Goal: Task Accomplishment & Management: Complete application form

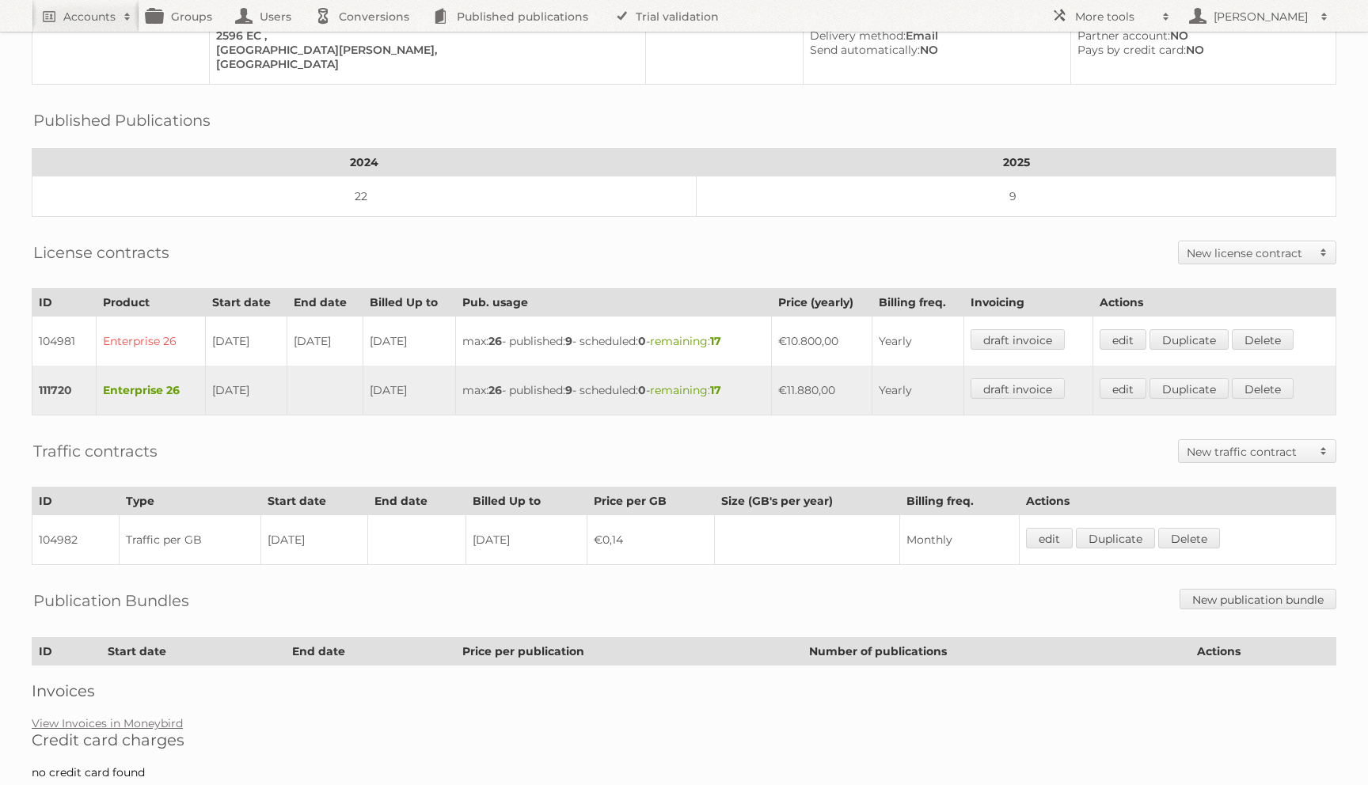
scroll to position [172, 0]
click at [1242, 243] on h2 "New license contract" at bounding box center [1249, 251] width 125 height 16
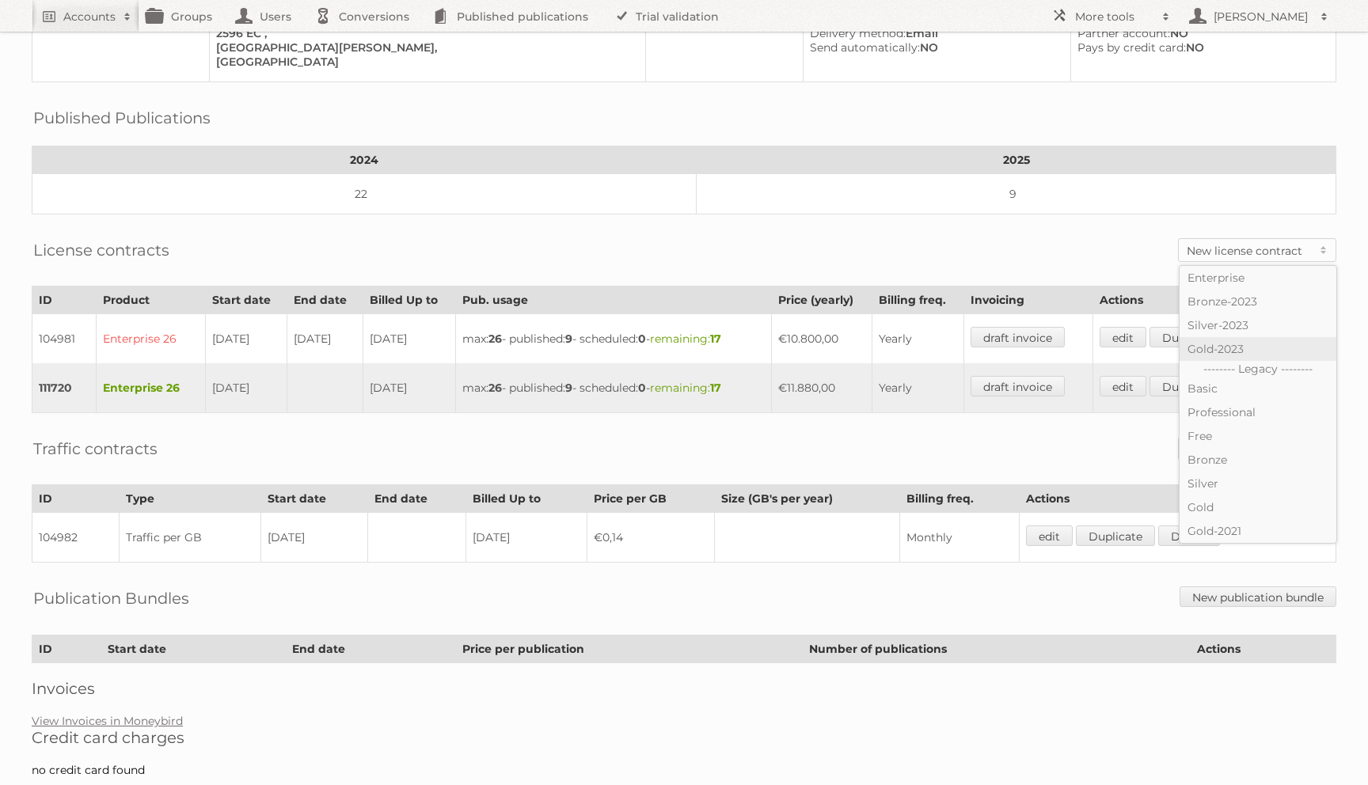
click at [1224, 338] on link "Gold-2023" at bounding box center [1258, 349] width 157 height 24
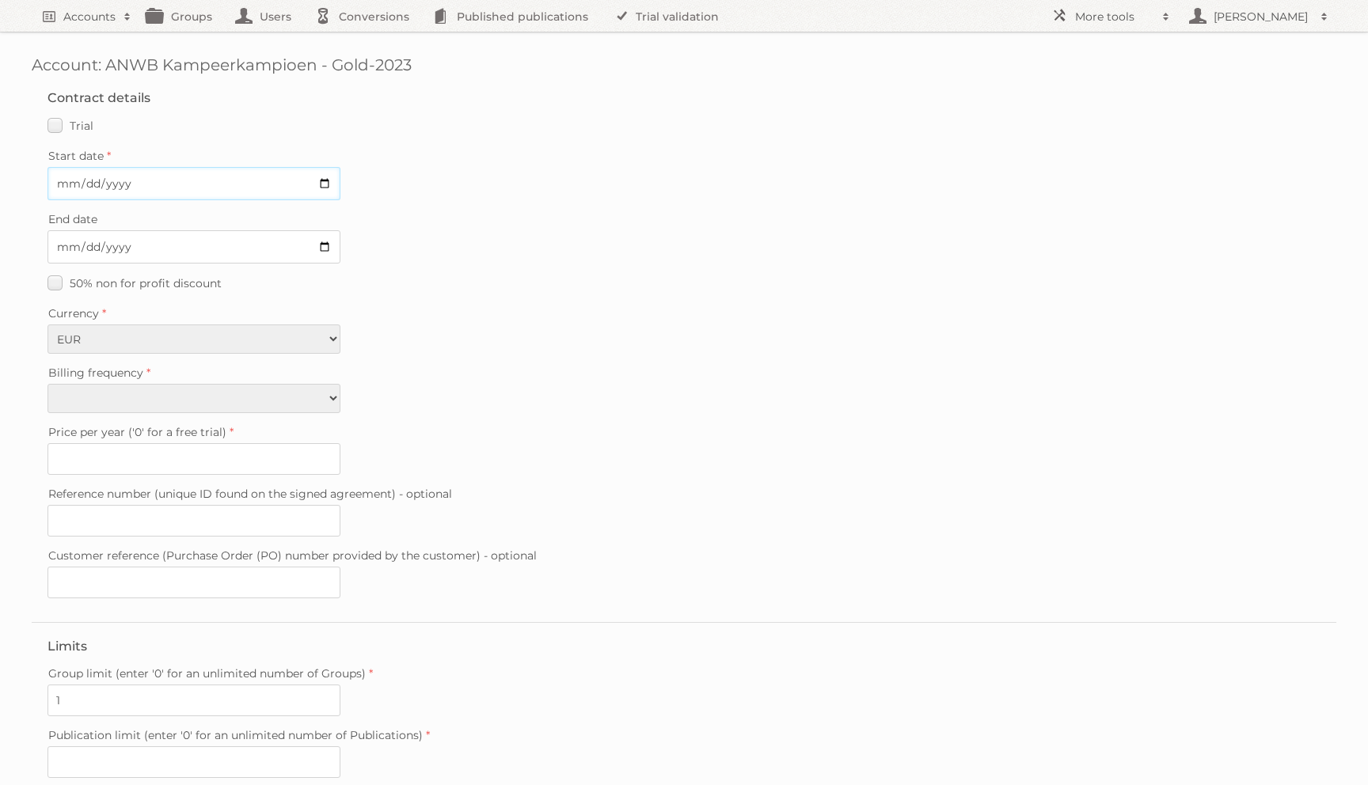
click at [63, 188] on input "Start date" at bounding box center [193, 183] width 293 height 33
type input "2026-01-01"
click at [431, 285] on div "50% non for profit discount" at bounding box center [683, 283] width 1273 height 23
click at [310, 401] on select "Monthly Yearly" at bounding box center [193, 398] width 293 height 29
select select "yearly"
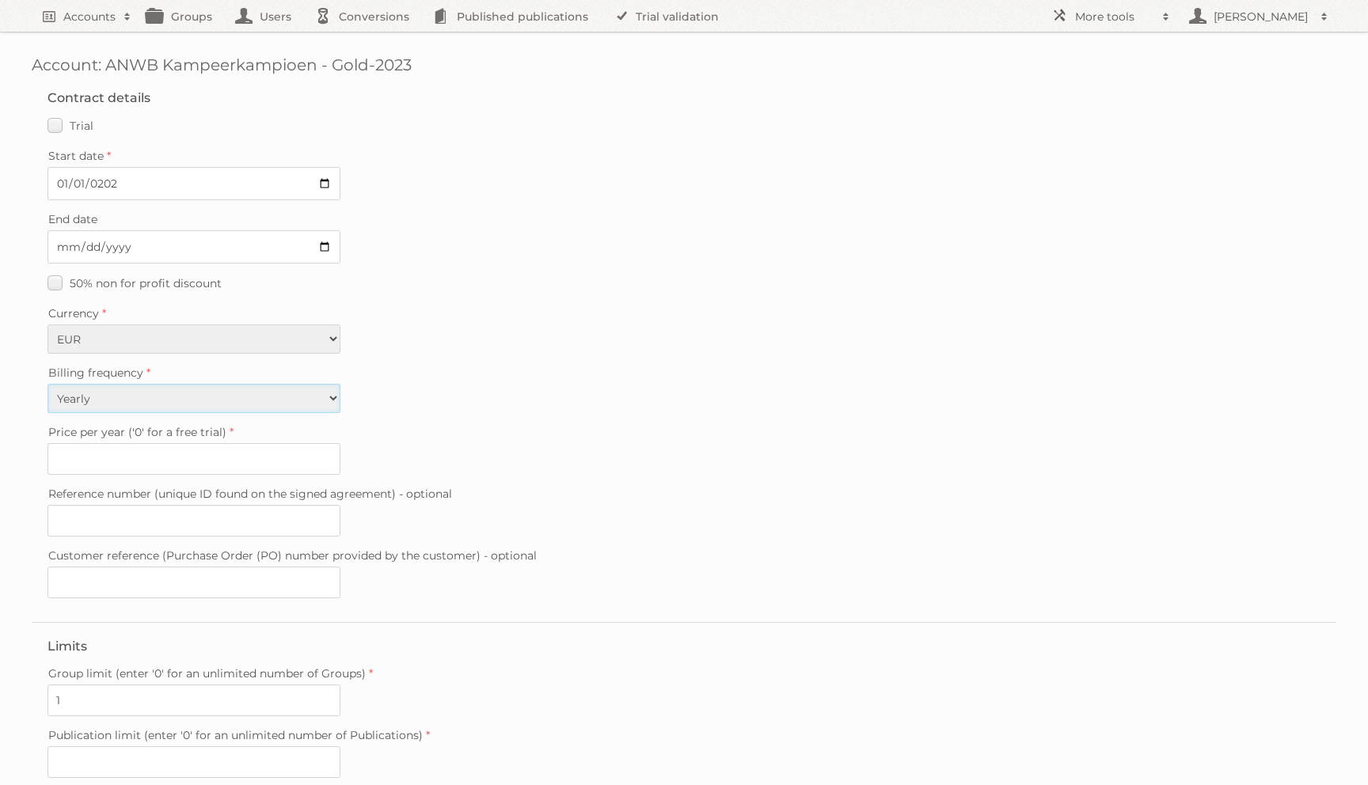
click at [47, 384] on select "Monthly Yearly" at bounding box center [193, 398] width 293 height 29
click at [127, 448] on input "4752" at bounding box center [193, 459] width 293 height 32
type input "4800"
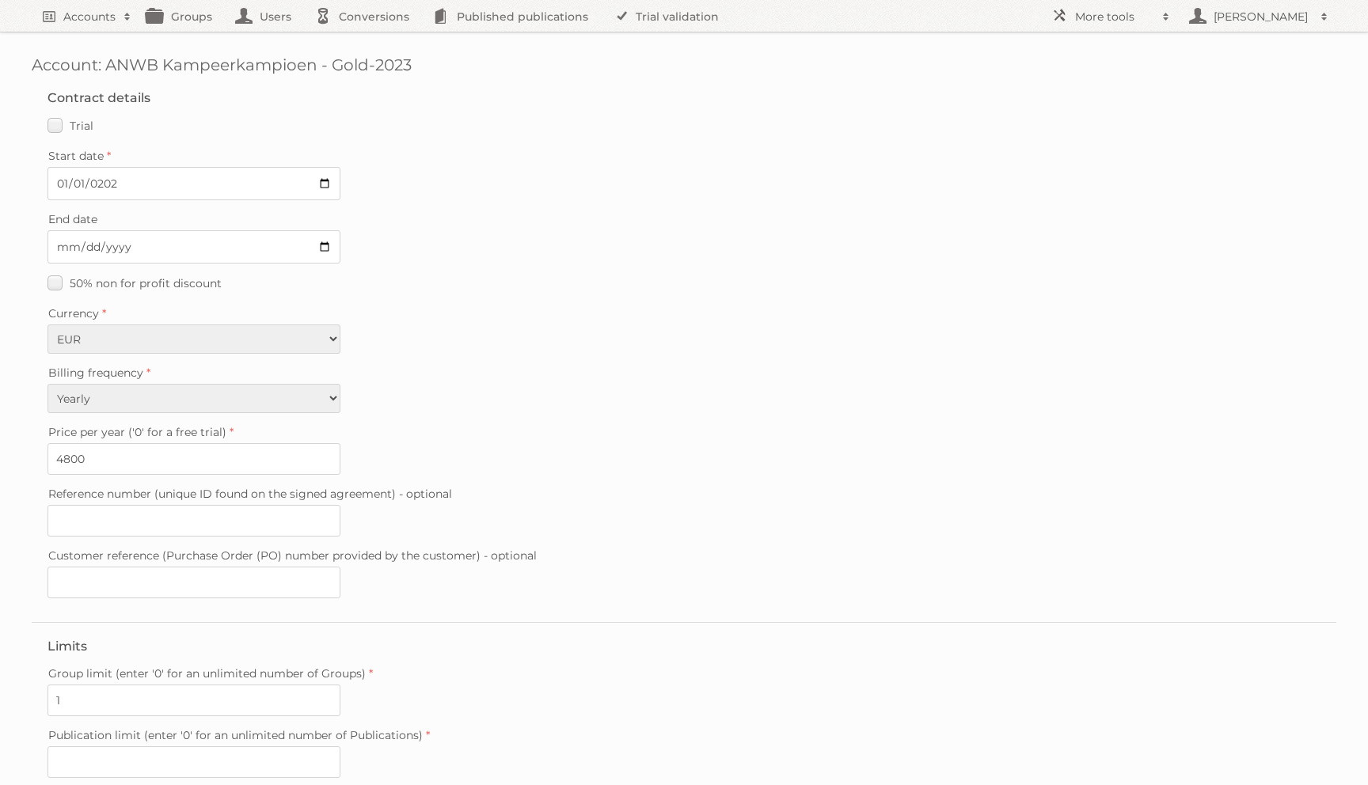
click at [435, 501] on div "Reference number (unique ID found on the signed agreement) - optional" at bounding box center [683, 510] width 1273 height 54
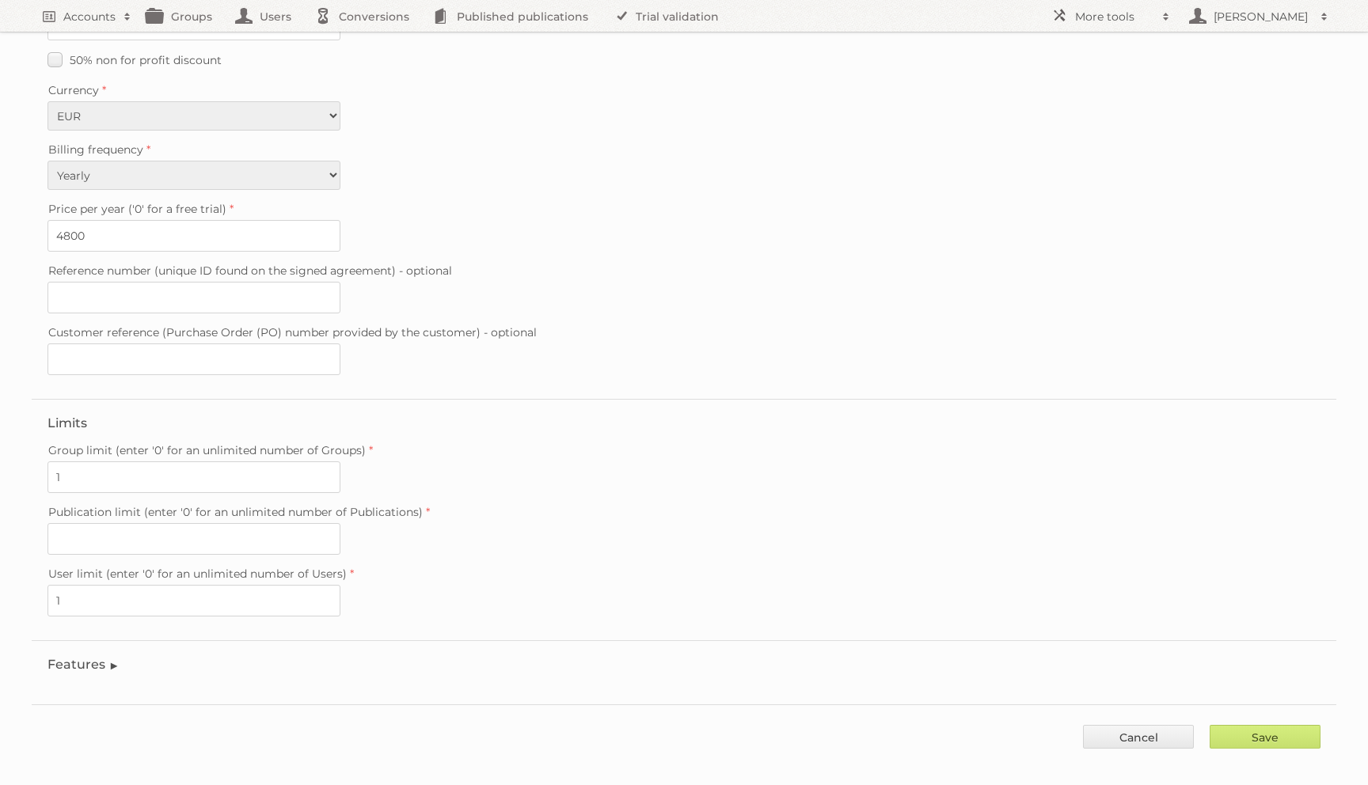
scroll to position [223, 0]
click at [178, 537] on input "Publication limit (enter '0' for an unlimited number of Publications)" at bounding box center [193, 539] width 293 height 32
type input "0"
click at [389, 288] on div "Reference number (unique ID found on the signed agreement) - optional" at bounding box center [683, 287] width 1273 height 54
click at [1216, 725] on input "Save" at bounding box center [1265, 737] width 111 height 24
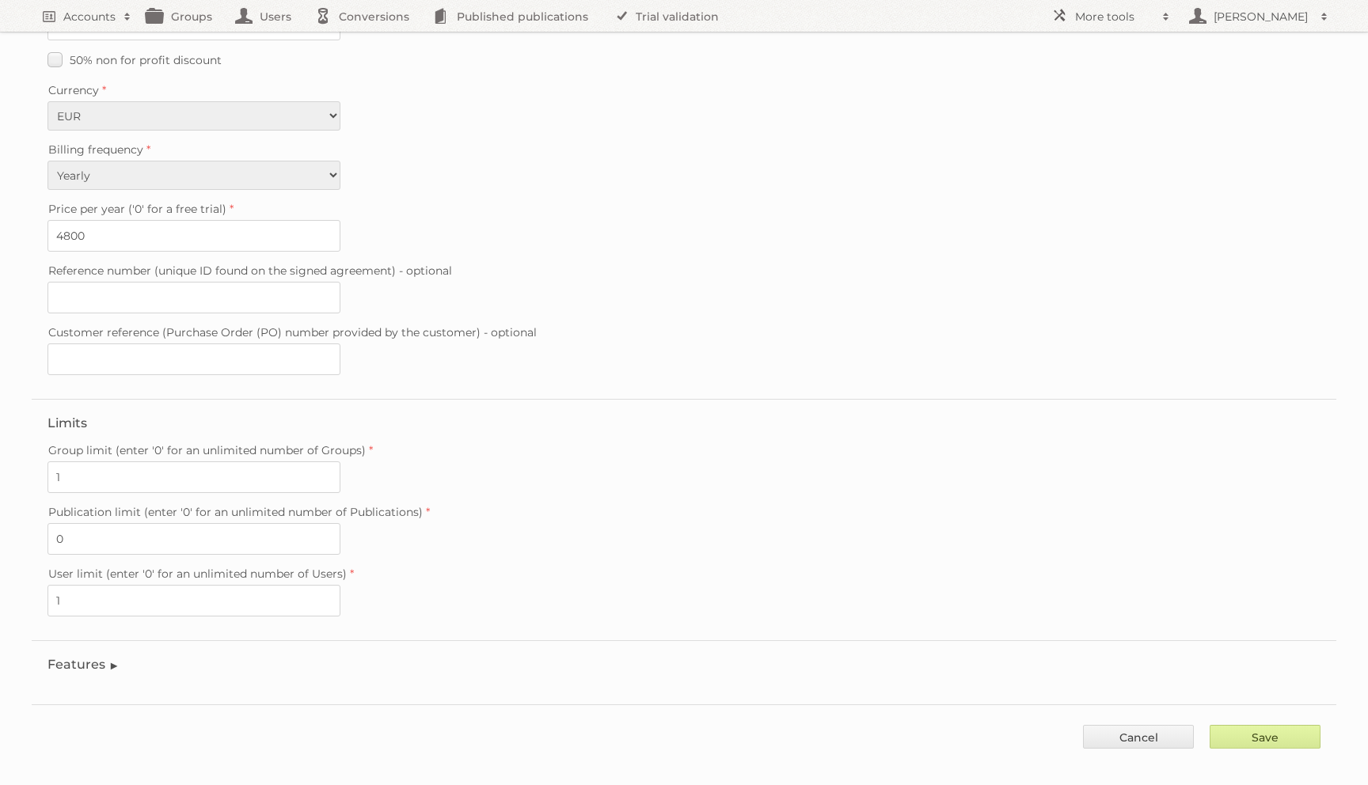
type input "..."
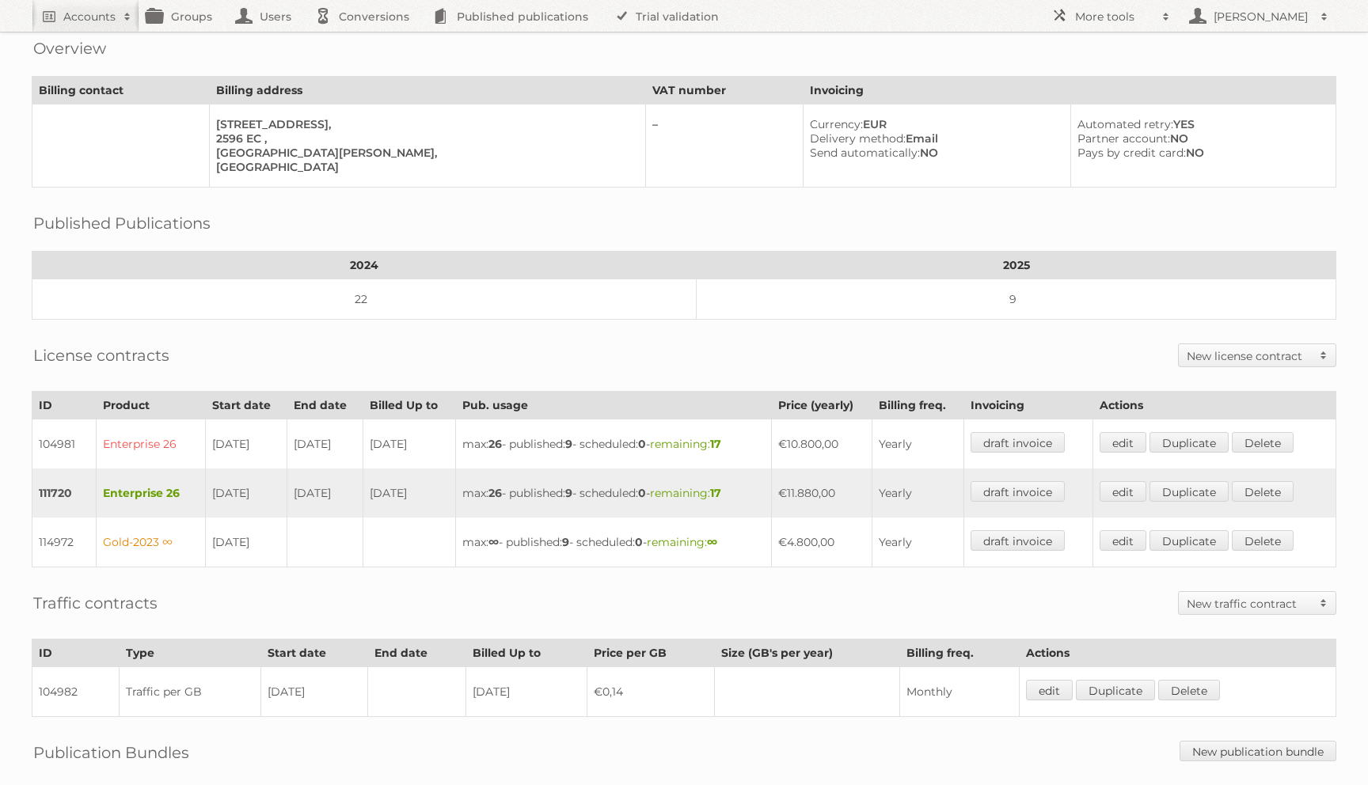
scroll to position [76, 0]
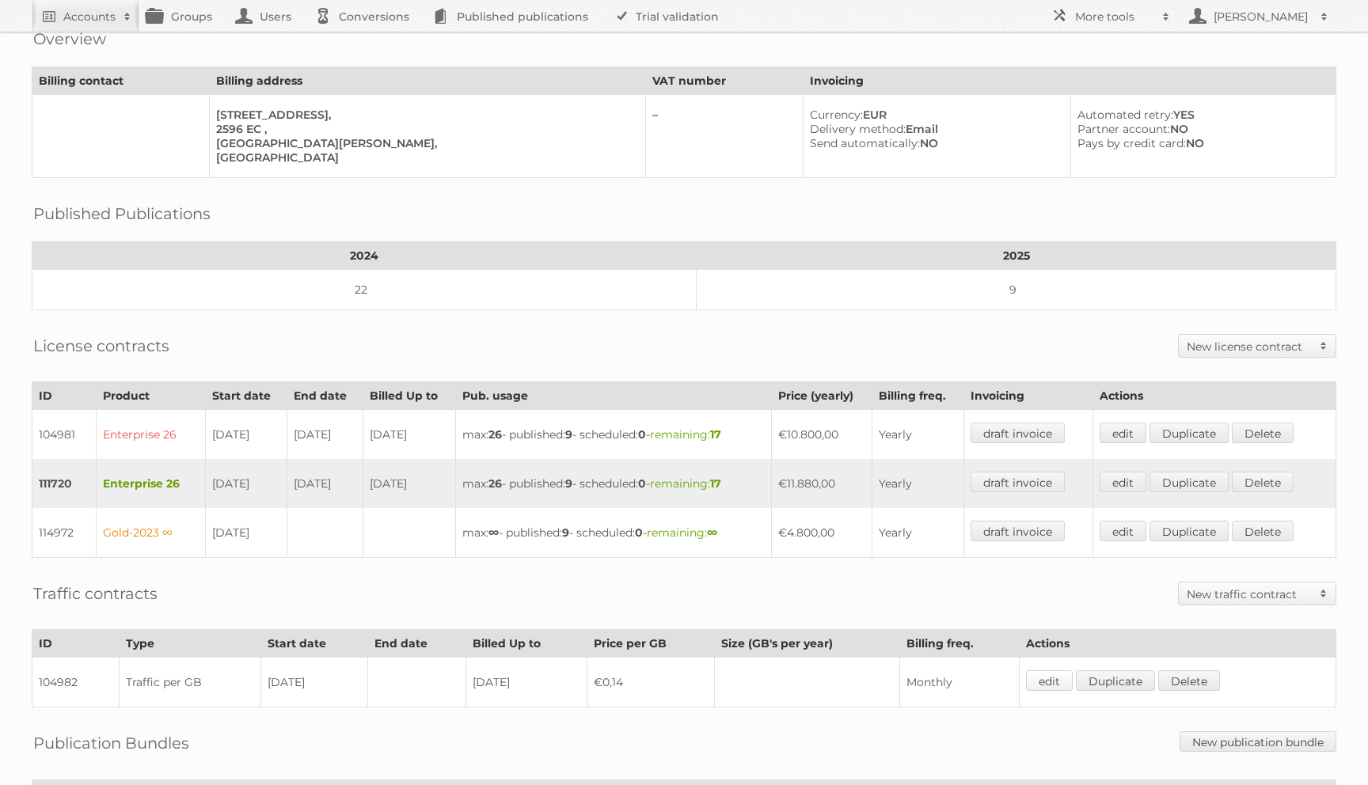
click at [1047, 671] on link "edit" at bounding box center [1049, 681] width 47 height 21
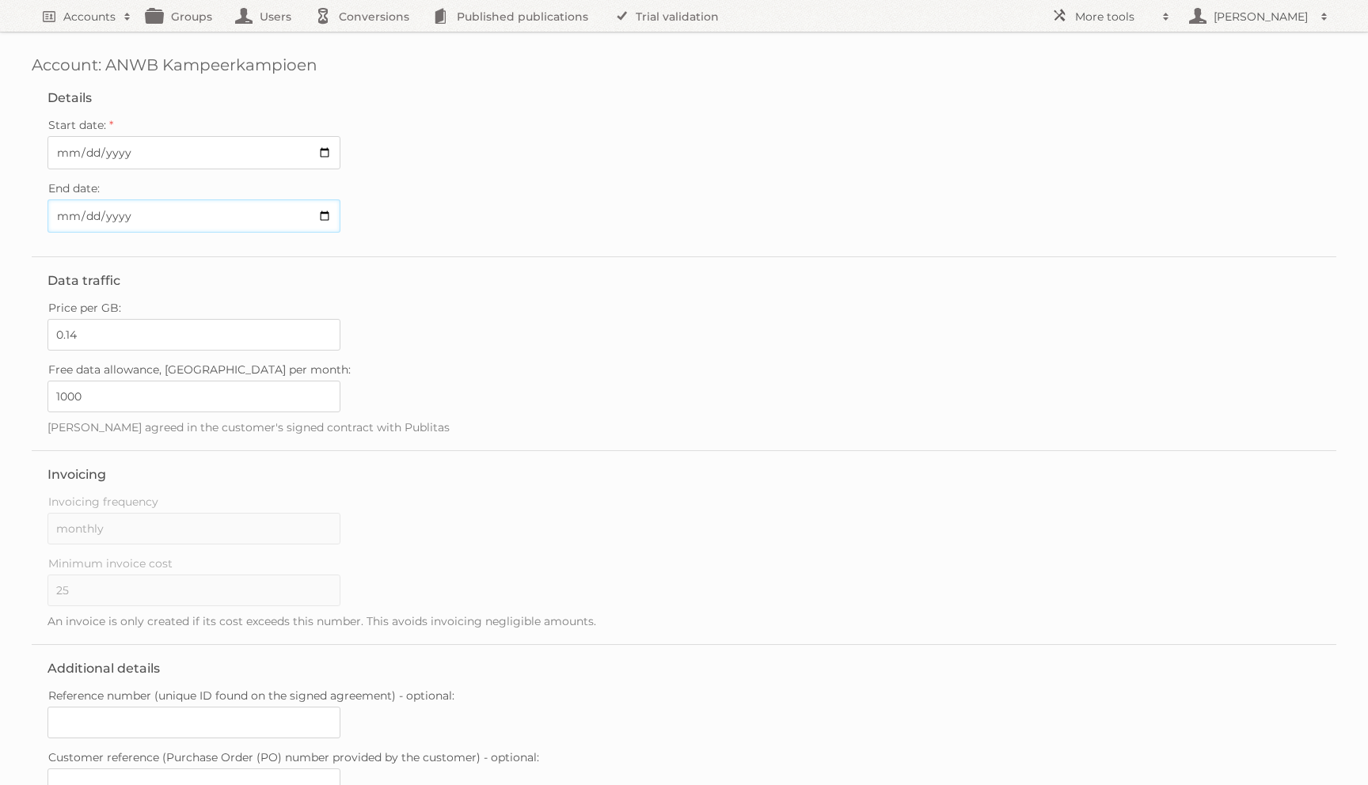
click at [65, 214] on input "End date:" at bounding box center [193, 215] width 293 height 33
type input "2025-12-31"
type input "..."
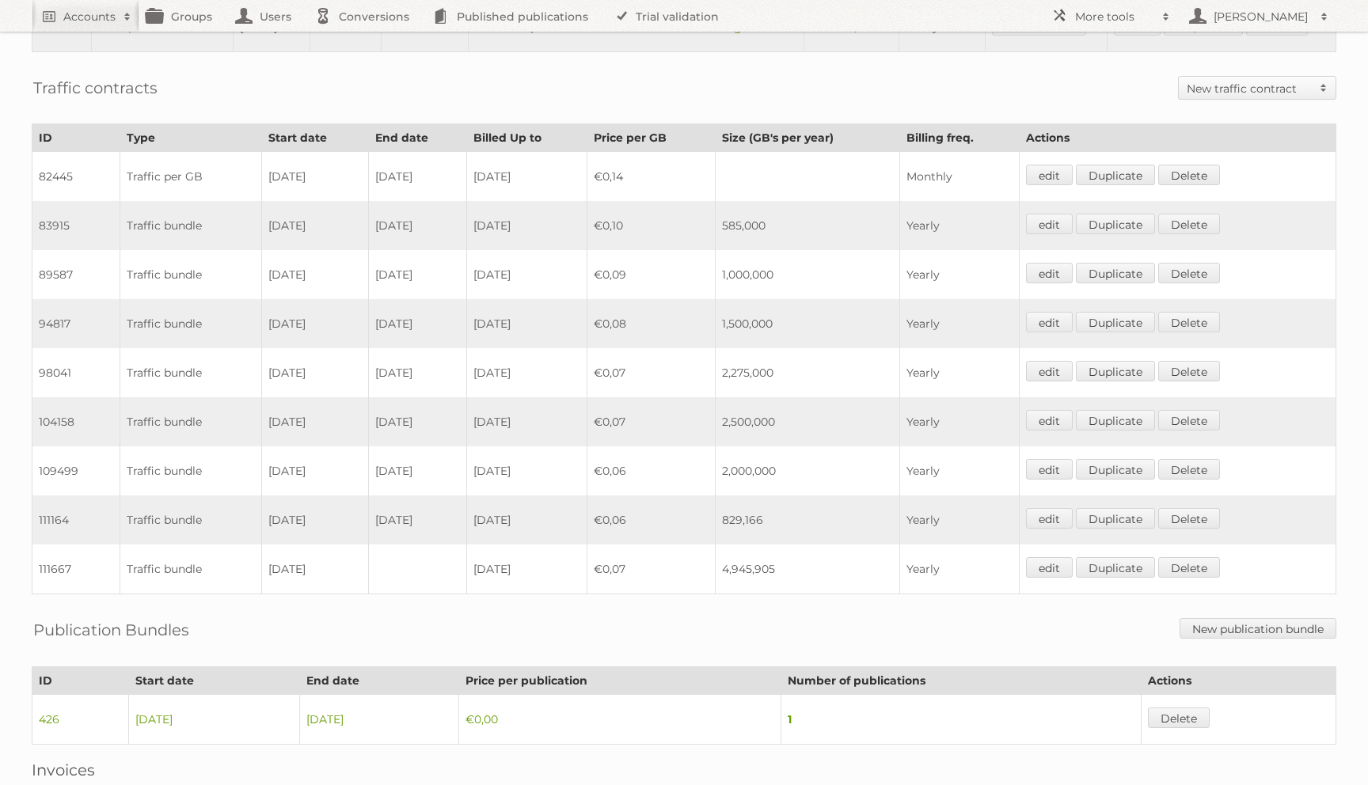
scroll to position [879, 0]
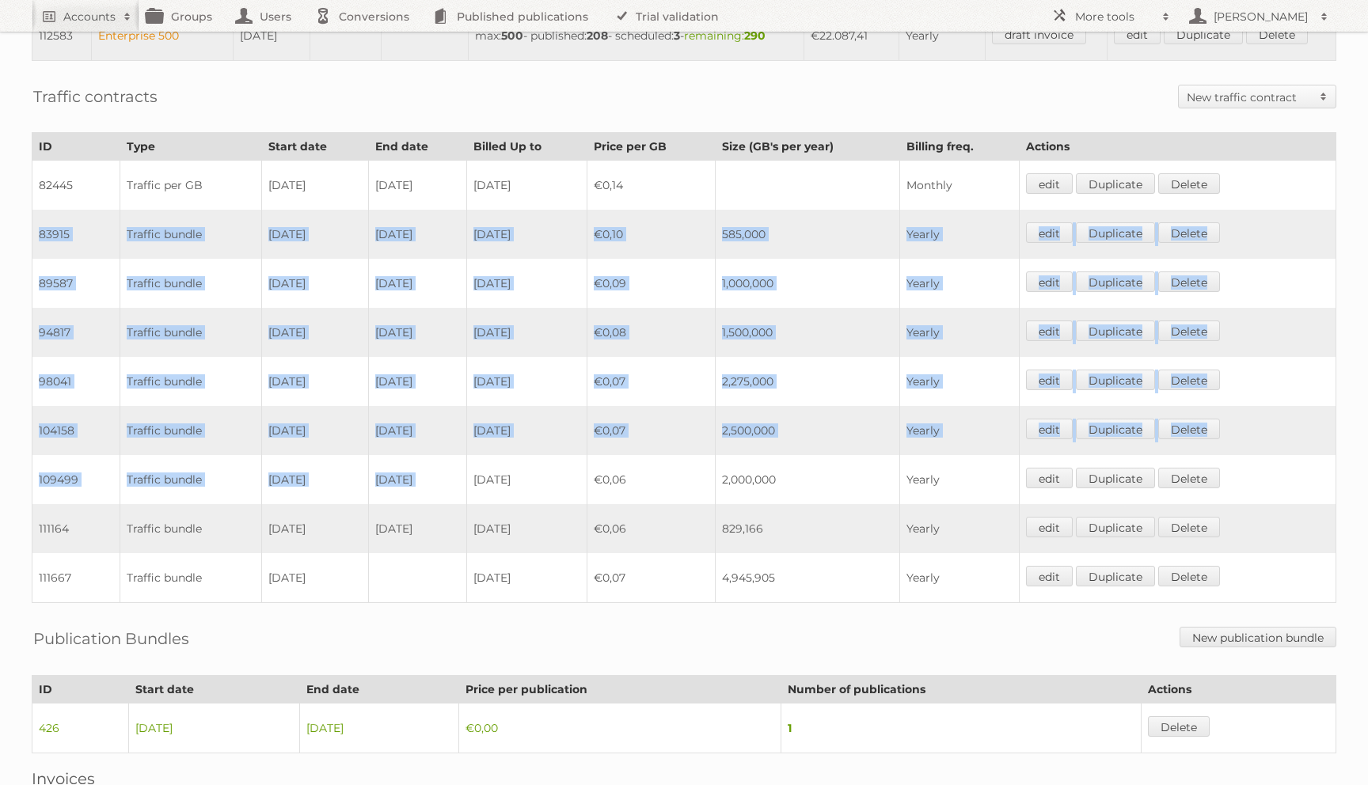
drag, startPoint x: 36, startPoint y: 235, endPoint x: 565, endPoint y: 455, distance: 572.8
click at [566, 456] on tbody "82445 Traffic per GB 18-11-2019 31-01-2020 2020-04-17 €0,14 Monthly edit Duplic…" at bounding box center [684, 382] width 1304 height 443
click at [565, 455] on td "2025-05-28" at bounding box center [526, 479] width 120 height 49
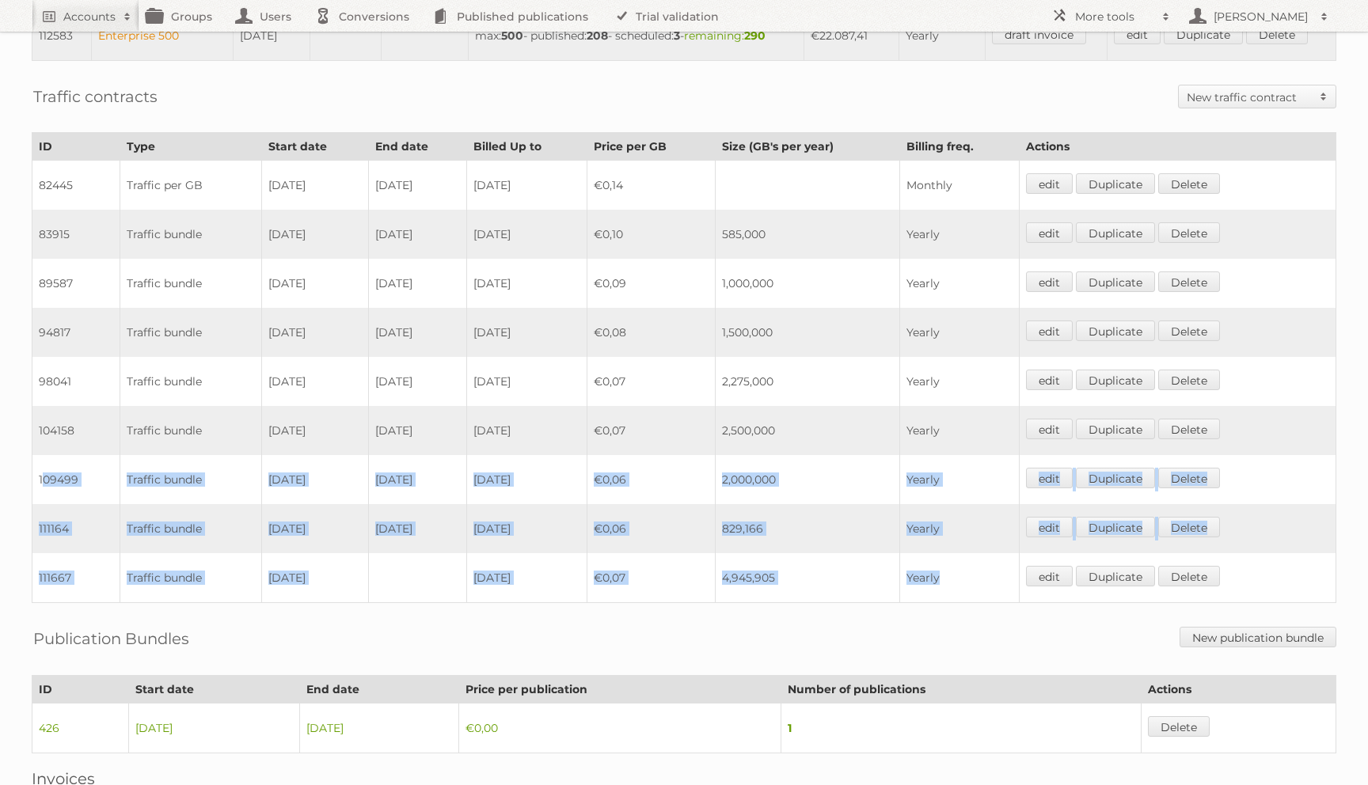
drag, startPoint x: 42, startPoint y: 475, endPoint x: 989, endPoint y: 582, distance: 952.8
click at [989, 582] on tbody "82445 Traffic per GB 18-11-2019 31-01-2020 2020-04-17 €0,14 Monthly edit Duplic…" at bounding box center [684, 382] width 1304 height 443
copy tbody "09499 Traffic bundle 29-05-2024 17-11-2024 2025-05-28 €0,06 2,000,000 Yearly ed…"
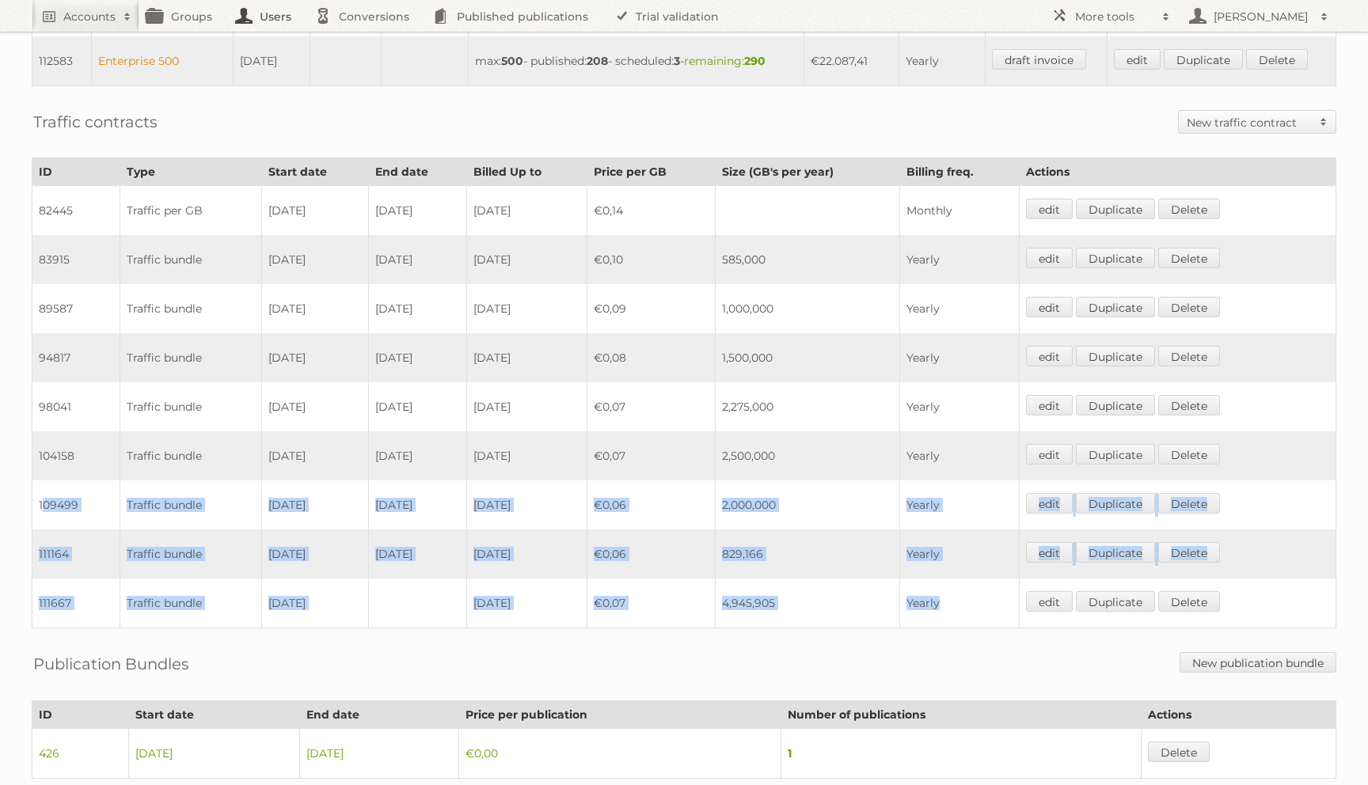
scroll to position [856, 0]
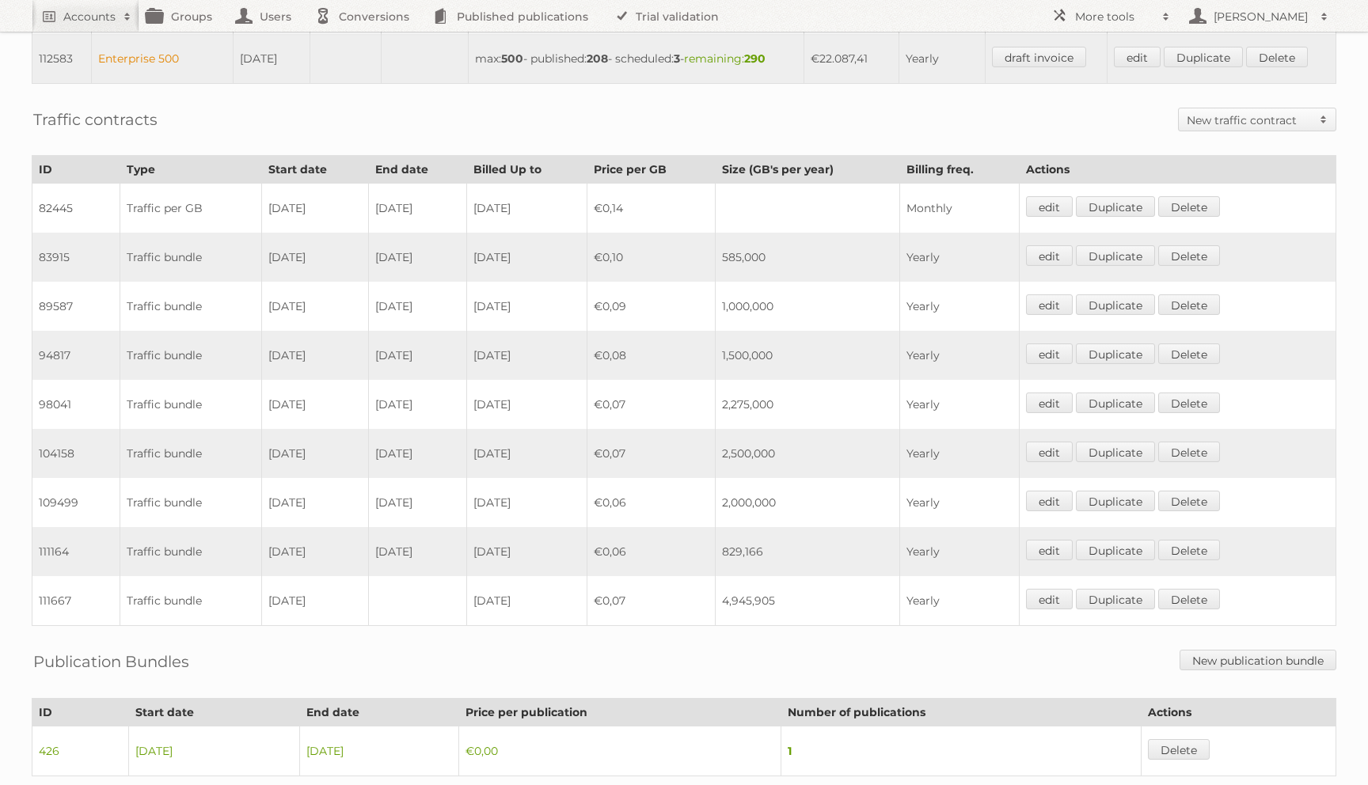
click at [466, 370] on td "17-11-2022" at bounding box center [417, 355] width 98 height 49
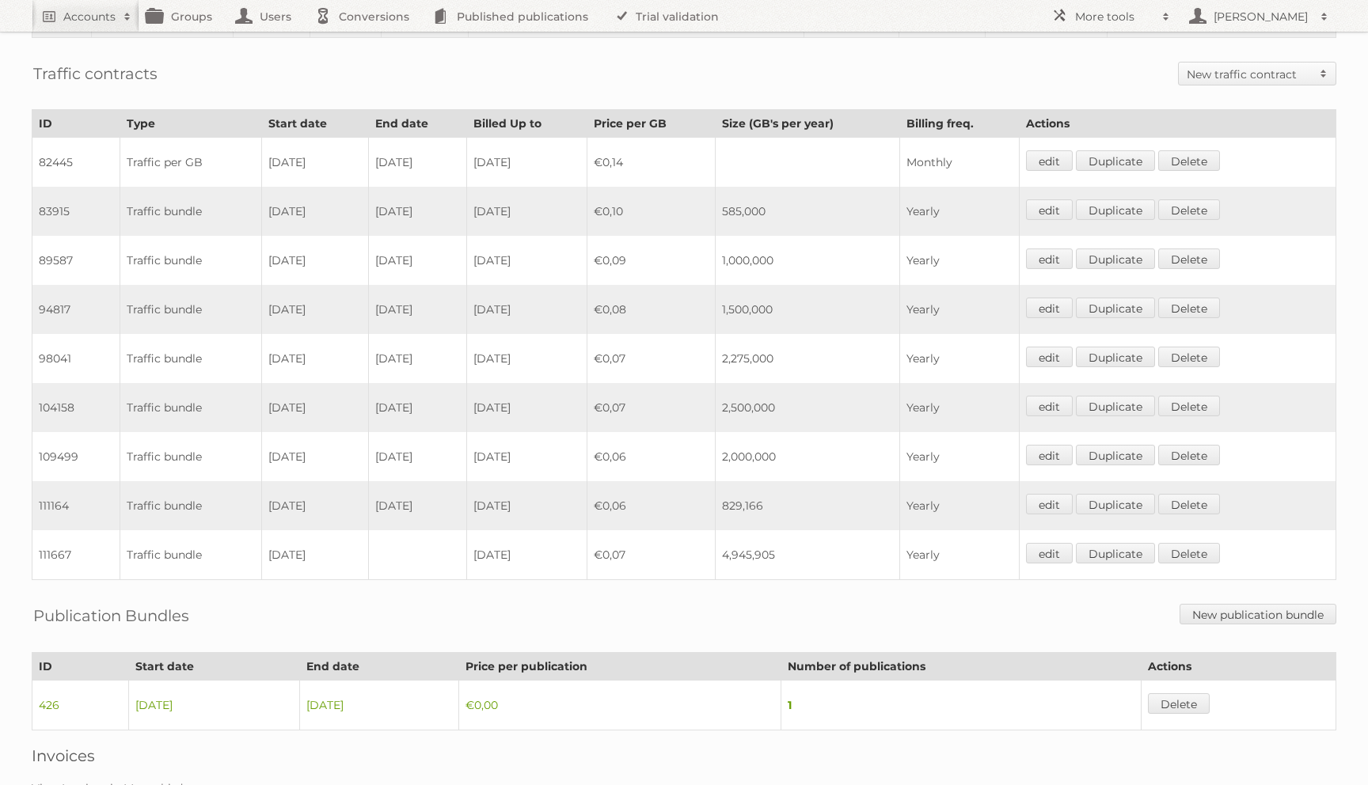
scroll to position [910, 0]
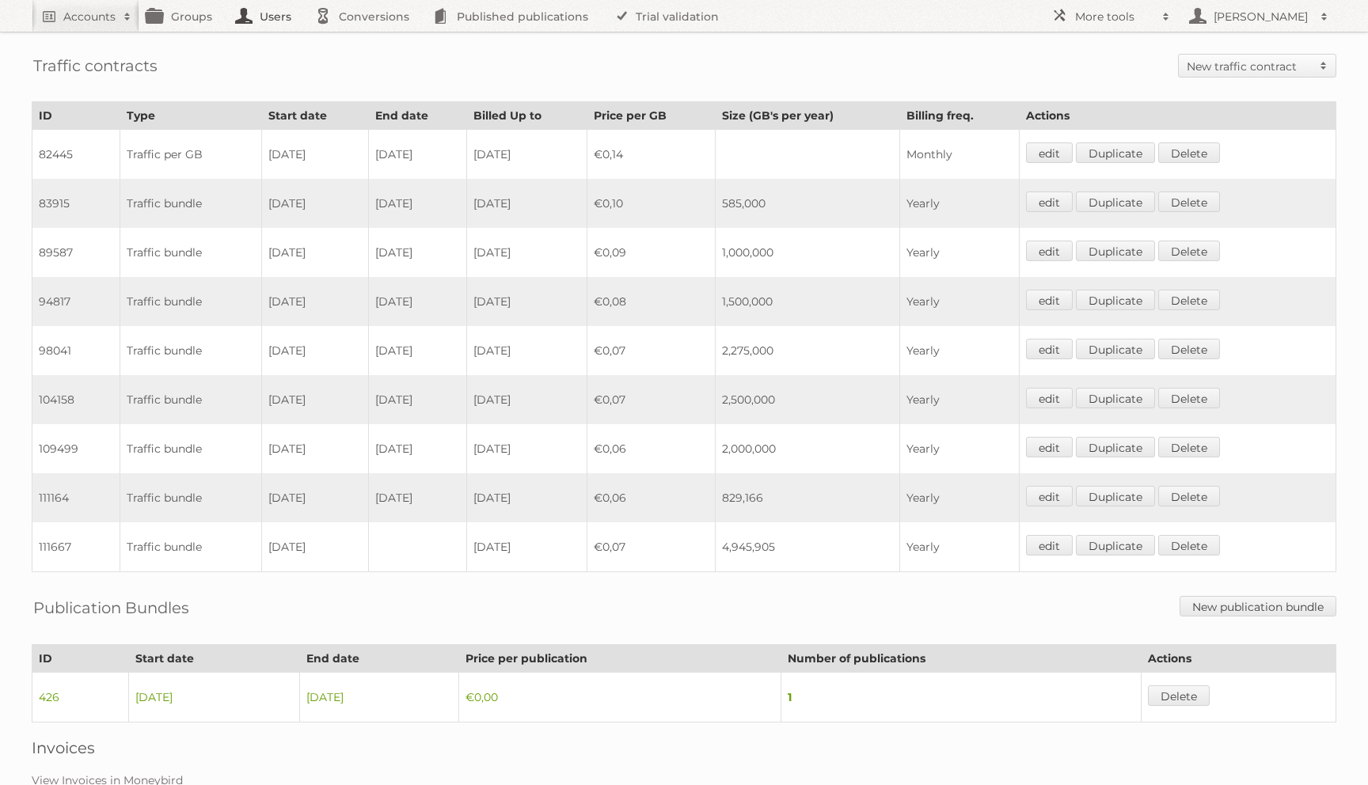
click at [244, 6] on link "Users" at bounding box center [267, 16] width 79 height 32
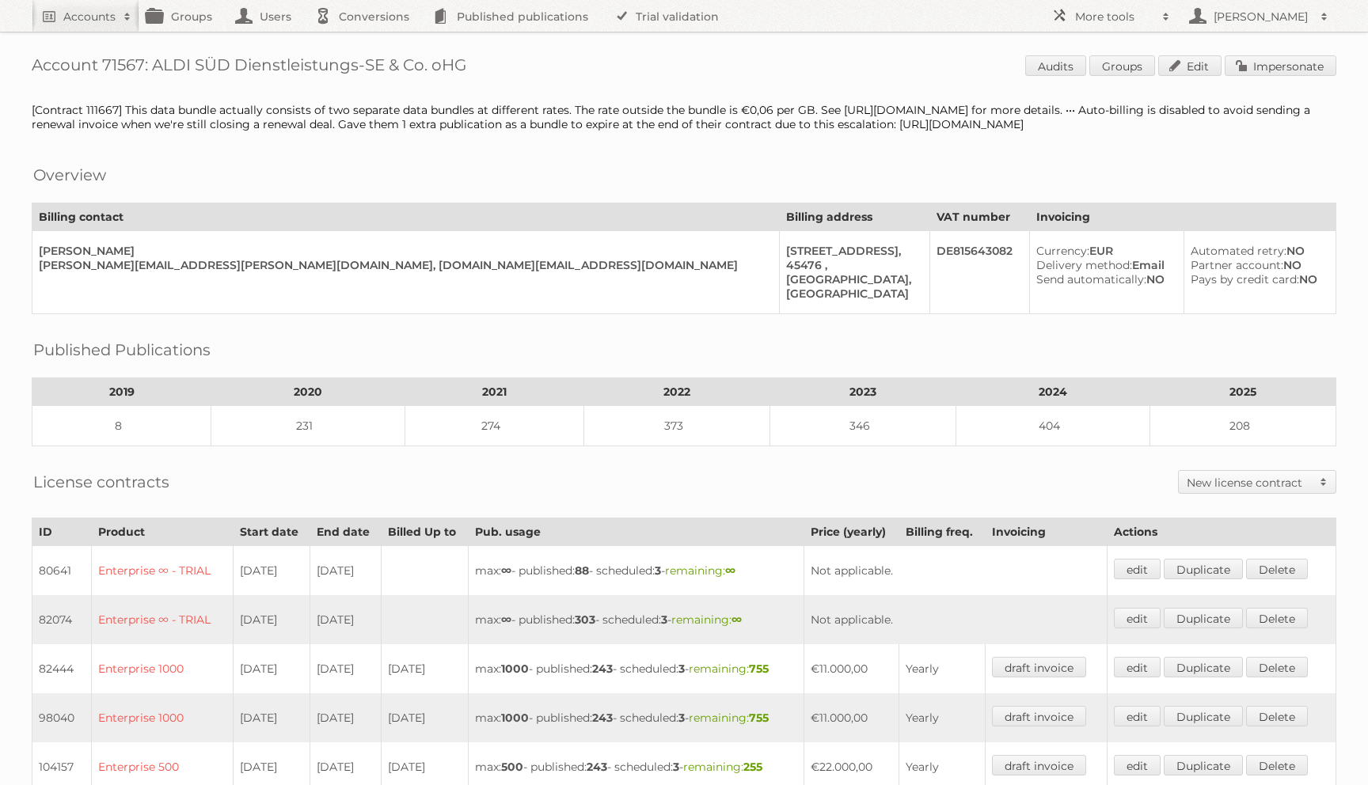
scroll to position [891, 0]
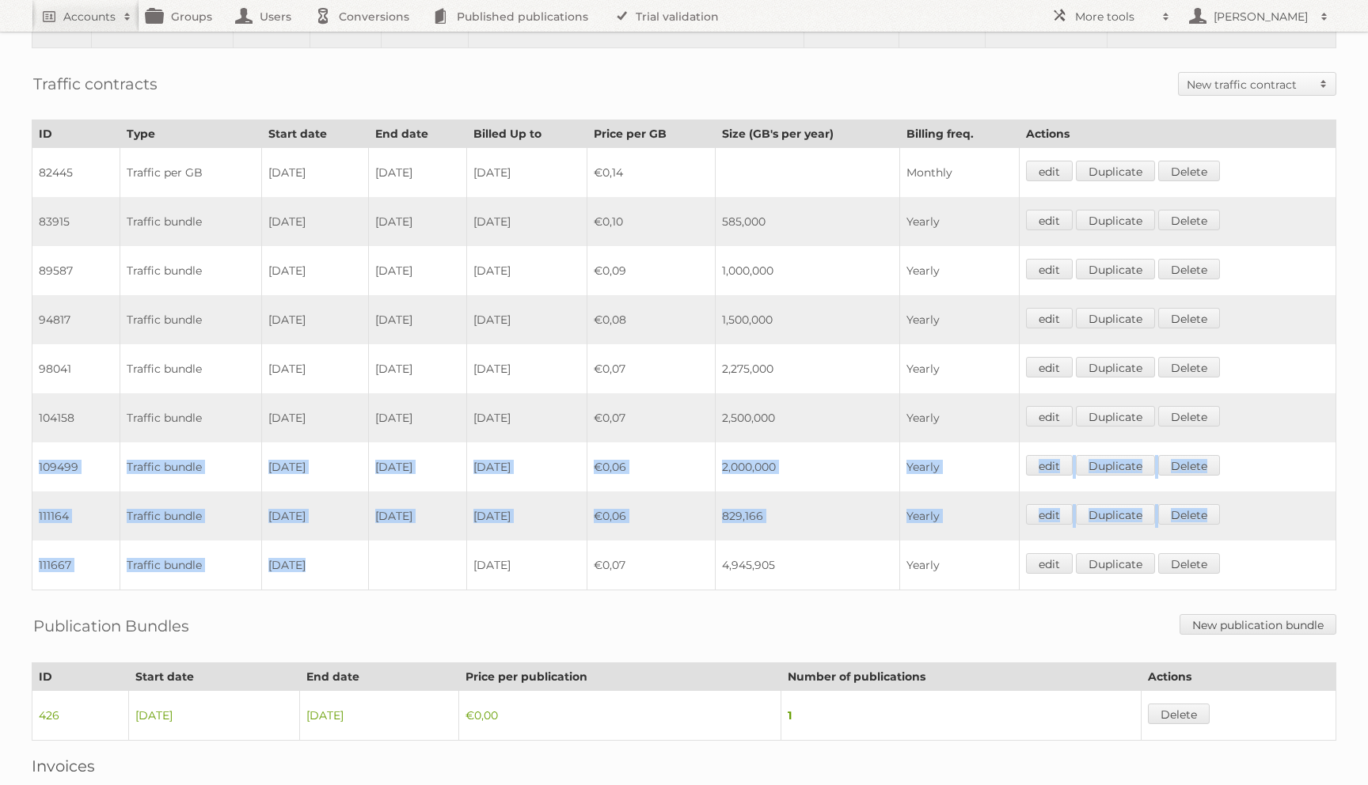
drag, startPoint x: 37, startPoint y: 462, endPoint x: 468, endPoint y: 577, distance: 445.9
click at [468, 577] on tbody "82445 Traffic per GB 18-11-2019 31-01-2020 2020-04-17 €0,14 Monthly edit Duplic…" at bounding box center [684, 369] width 1304 height 443
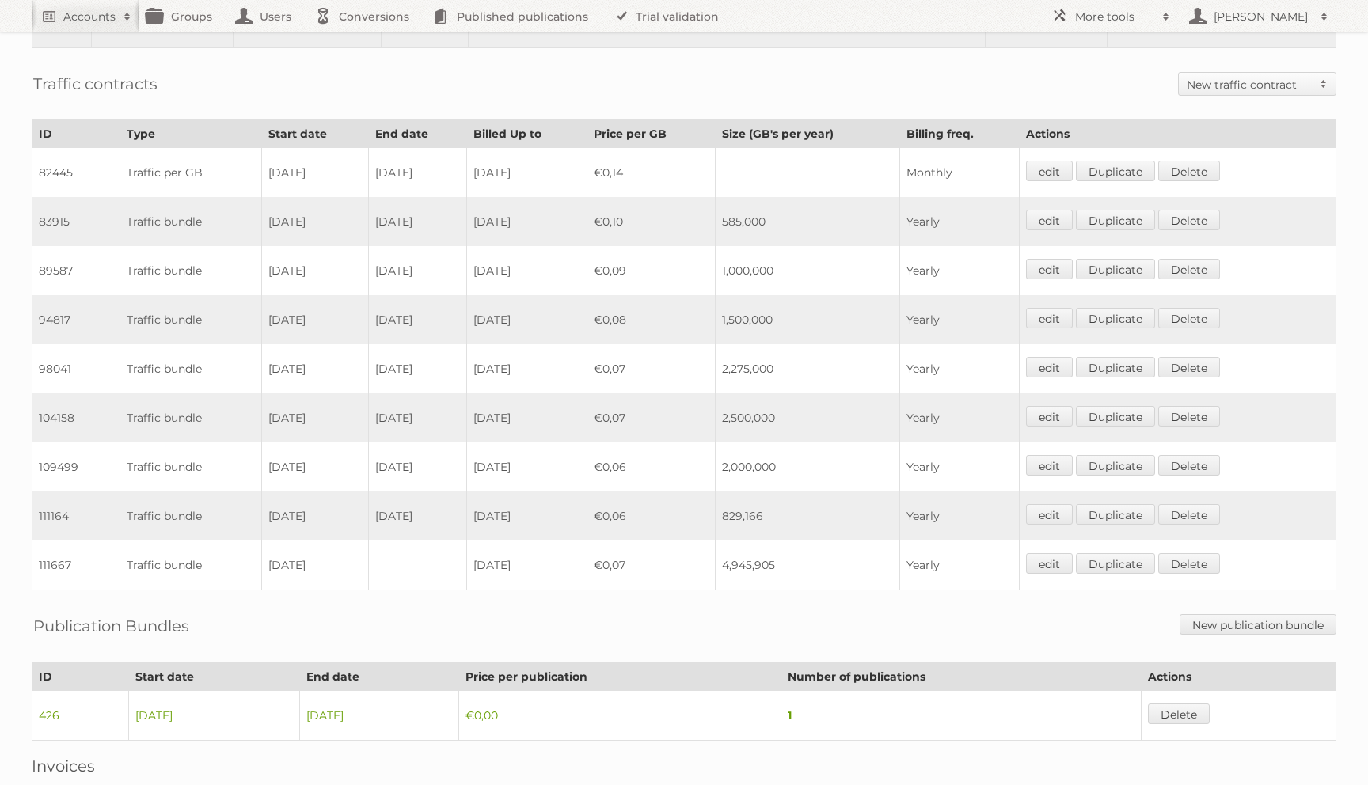
click at [227, 422] on td "Traffic bundle" at bounding box center [191, 417] width 142 height 49
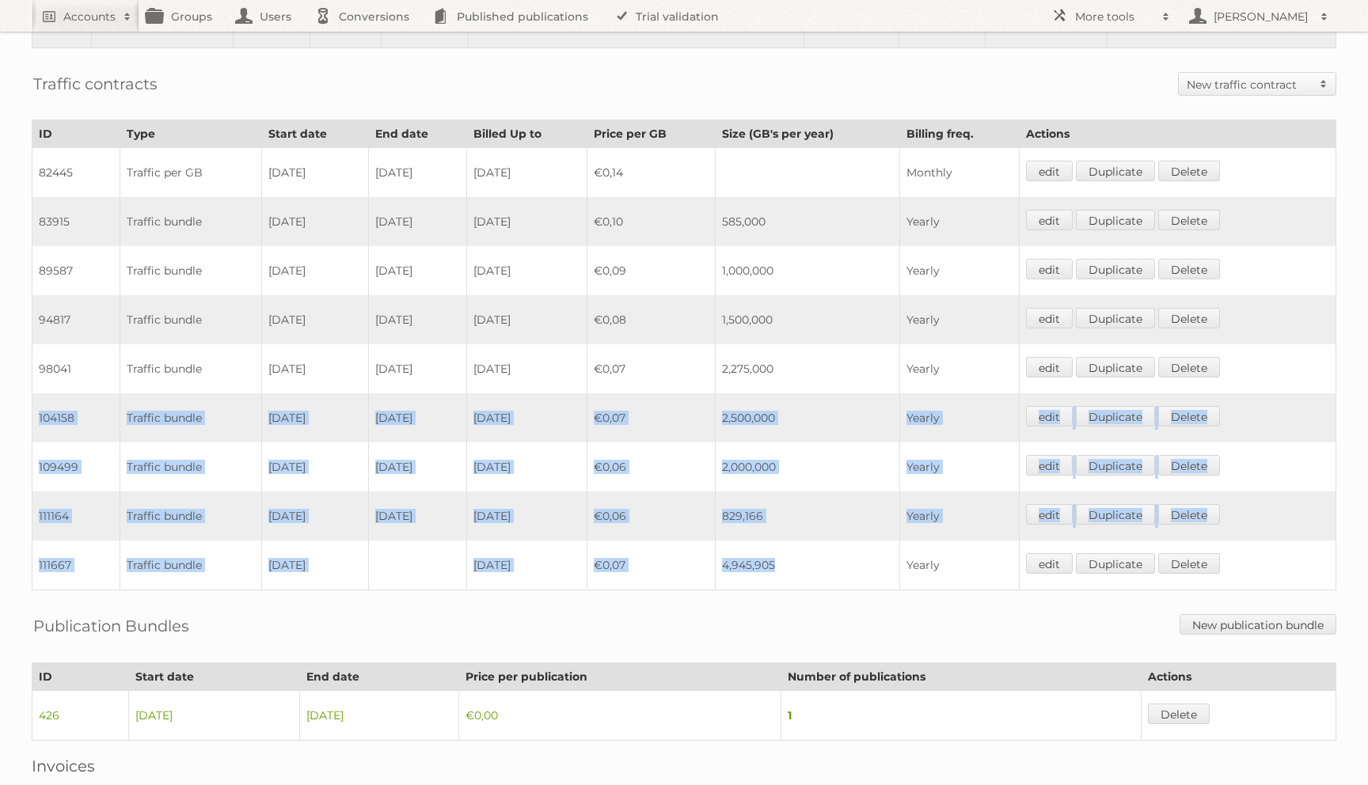
drag, startPoint x: 37, startPoint y: 419, endPoint x: 896, endPoint y: 560, distance: 870.4
click at [896, 560] on tbody "82445 Traffic per GB 18-11-2019 31-01-2020 2020-04-17 €0,14 Monthly edit Duplic…" at bounding box center [684, 369] width 1304 height 443
copy tbody "104158 Traffic bundle 18-11-2023 28-05-2024 2024-11-17 €0,07 2,500,000 Yearly e…"
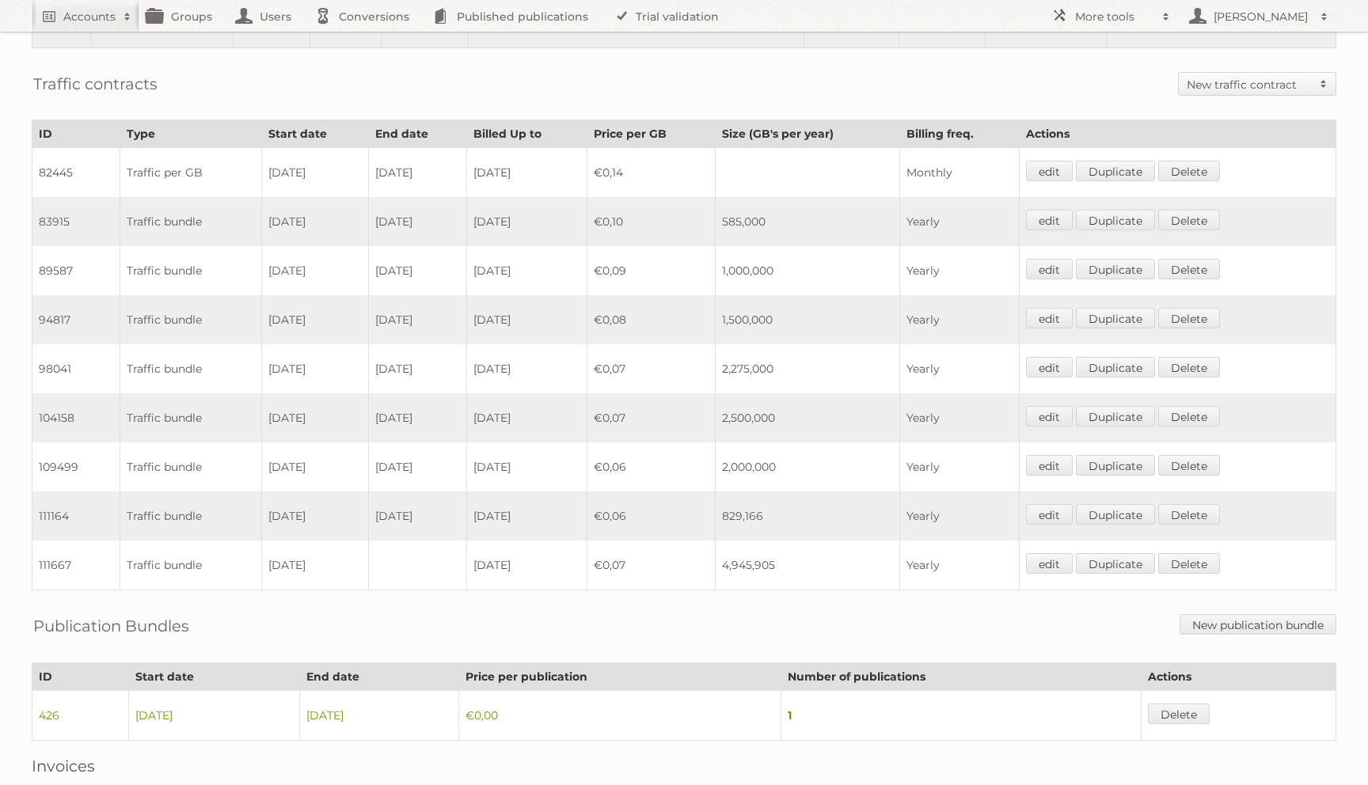
click at [82, 424] on td "104158" at bounding box center [76, 417] width 88 height 49
click at [66, 423] on td "104158" at bounding box center [76, 417] width 88 height 49
copy td "104158"
